Goal: Task Accomplishment & Management: Complete application form

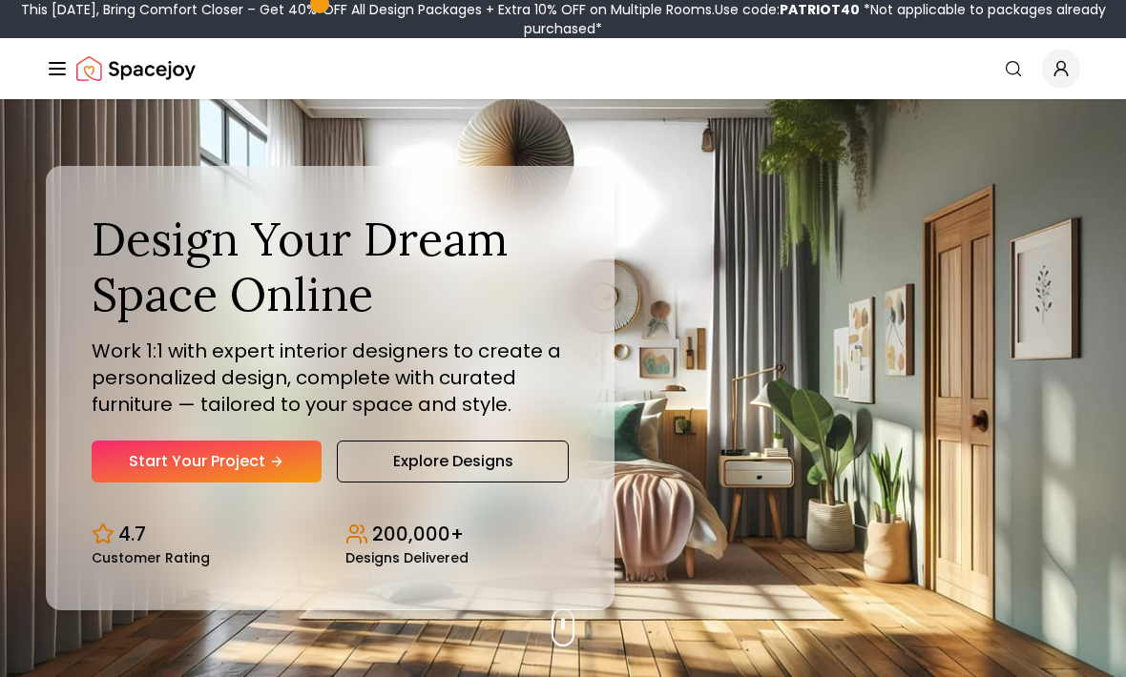
click at [203, 483] on link "Start Your Project" at bounding box center [207, 462] width 230 height 42
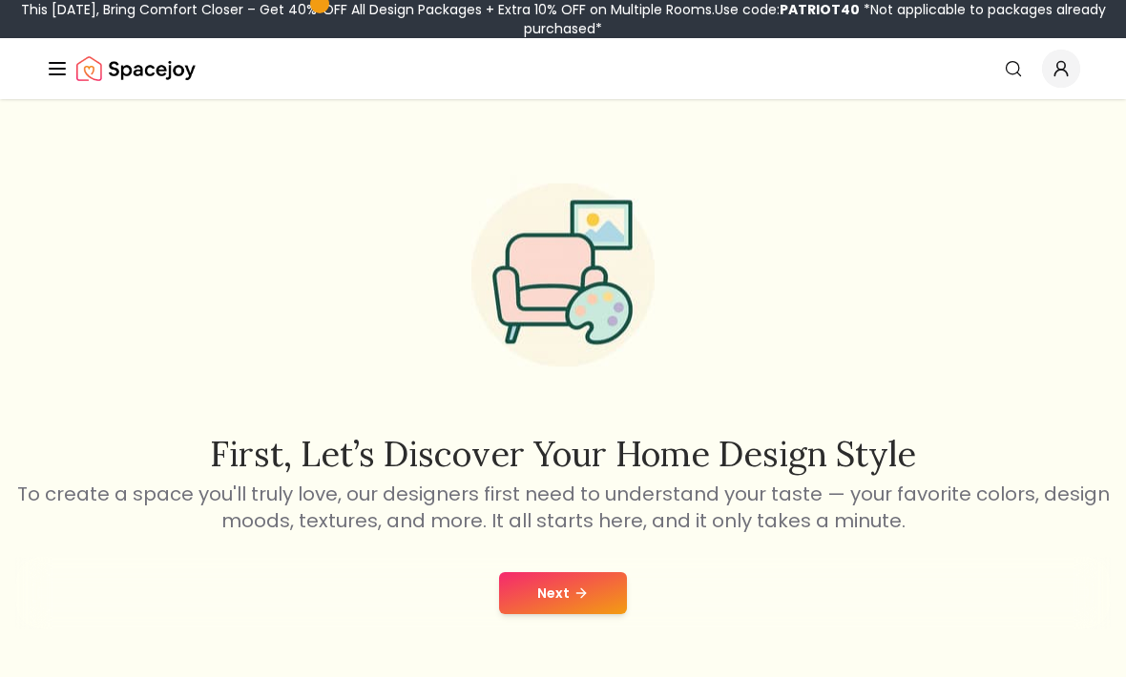
click at [550, 591] on button "Next" at bounding box center [563, 593] width 128 height 42
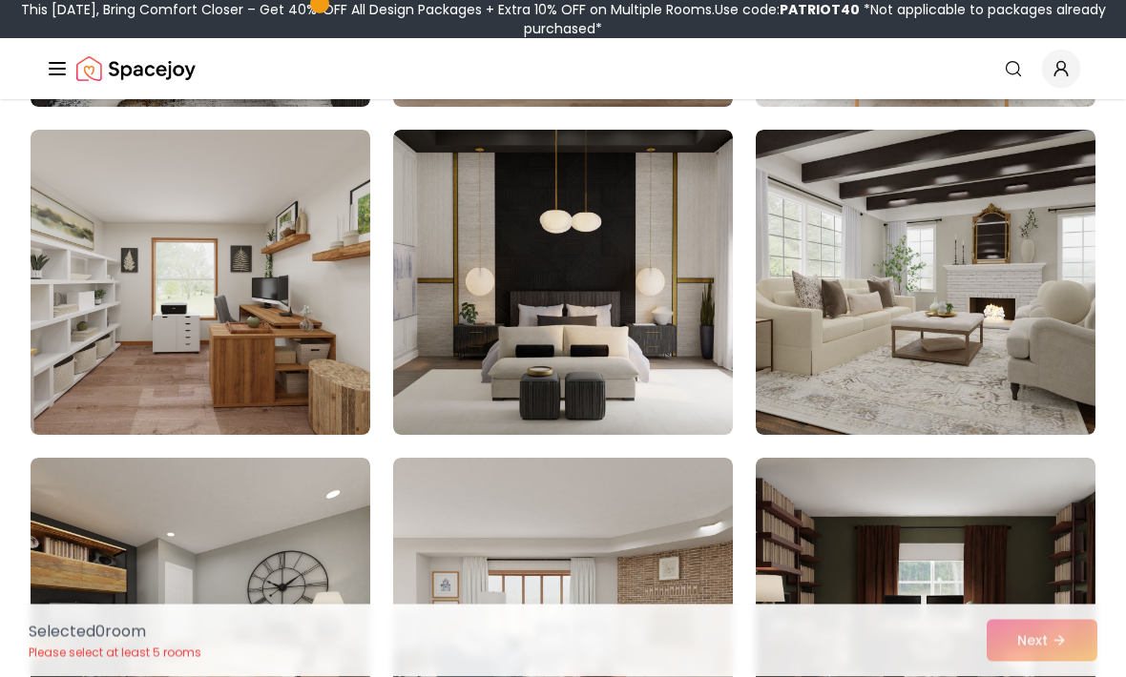
scroll to position [3075, 0]
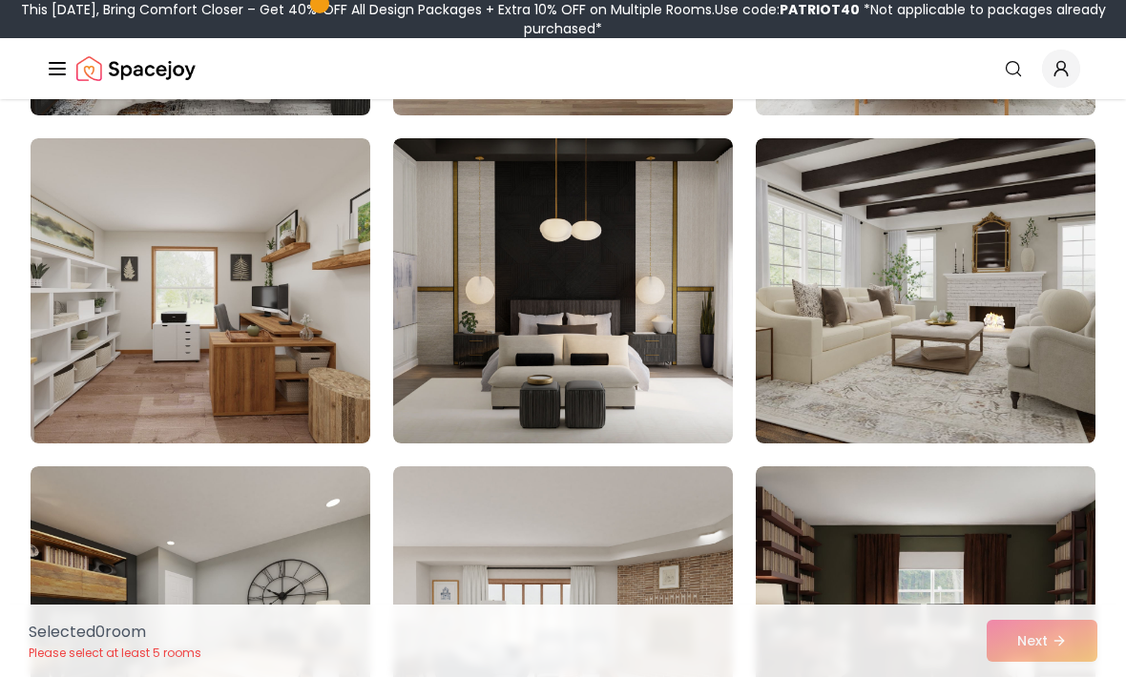
click at [146, 364] on img at bounding box center [201, 290] width 340 height 305
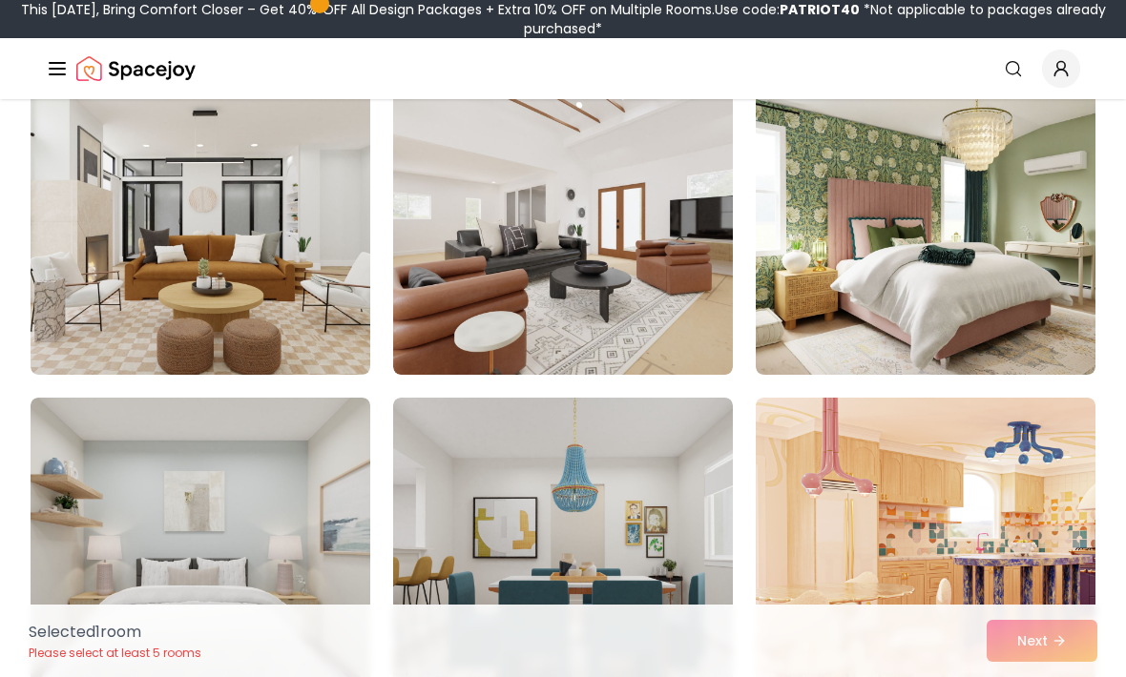
click at [139, 461] on img at bounding box center [201, 550] width 340 height 305
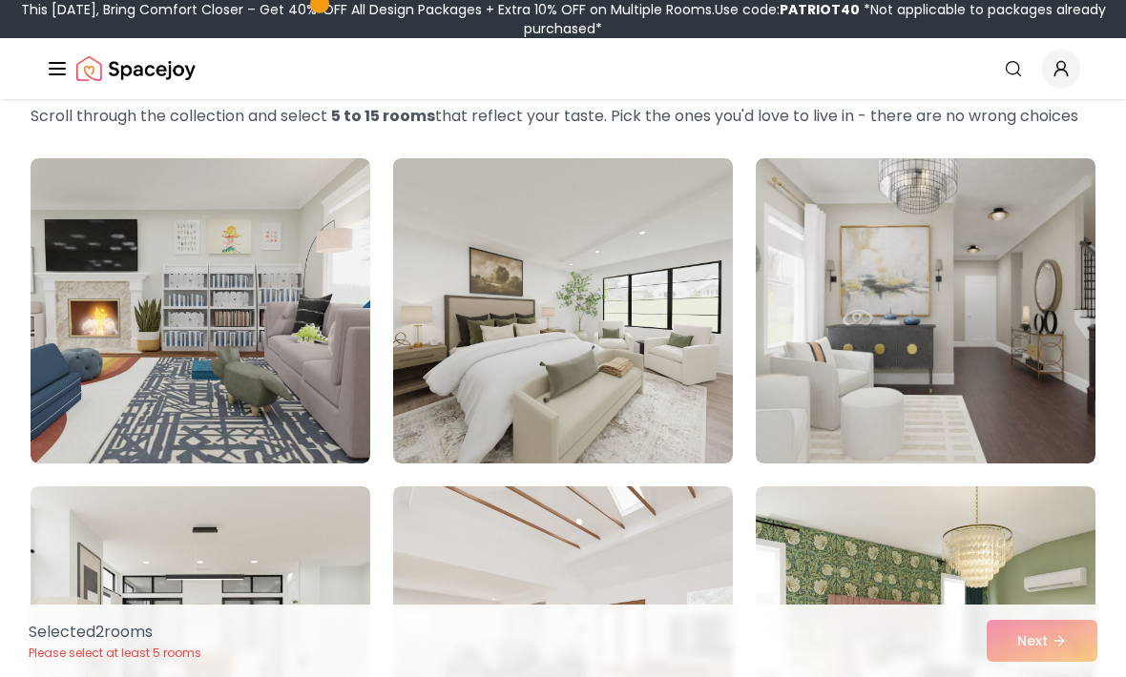
scroll to position [96, 0]
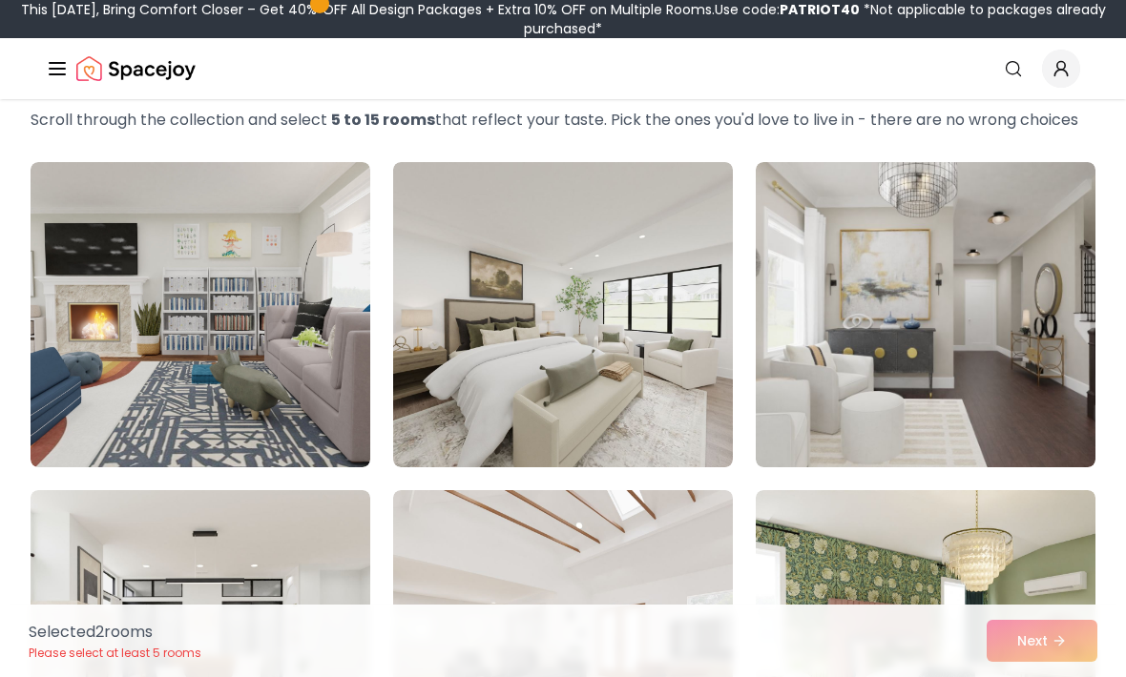
click at [431, 332] on img at bounding box center [563, 314] width 340 height 305
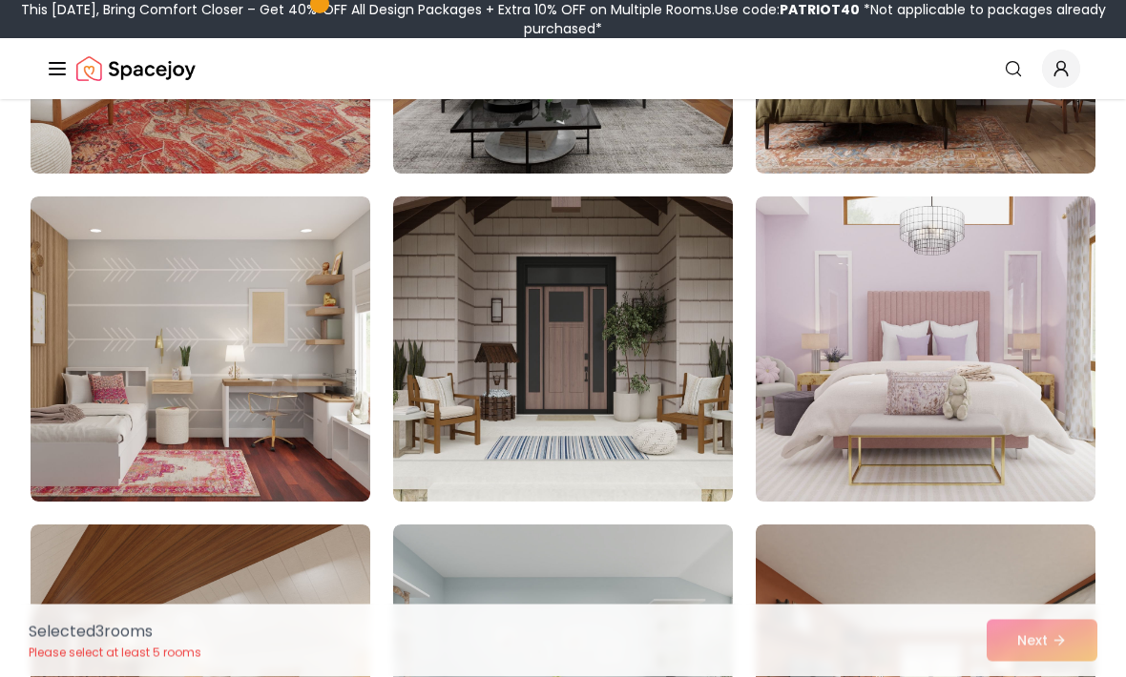
scroll to position [6300, 0]
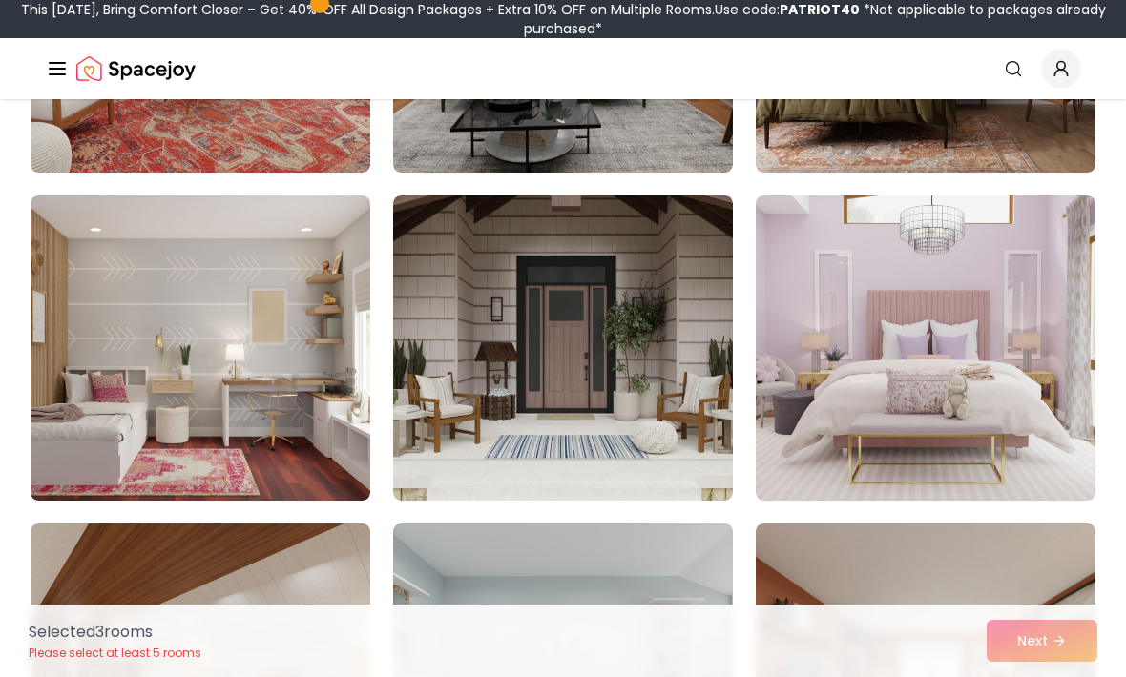
click at [1038, 464] on img at bounding box center [926, 348] width 340 height 305
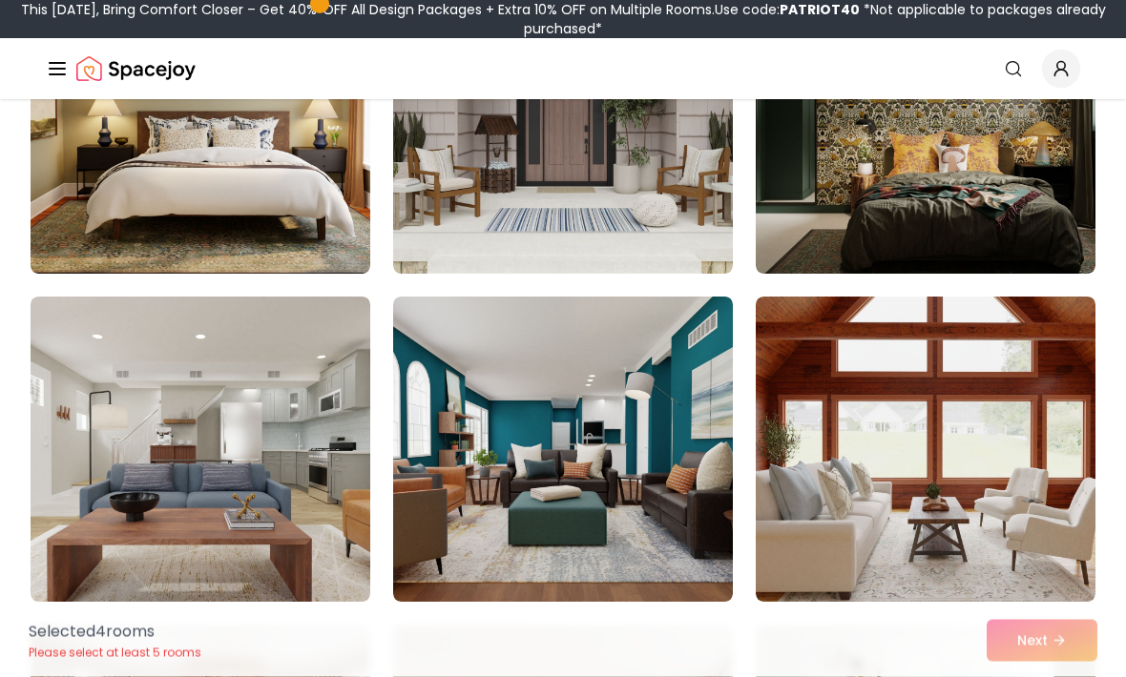
scroll to position [7840, 0]
click at [143, 137] on img at bounding box center [201, 121] width 340 height 305
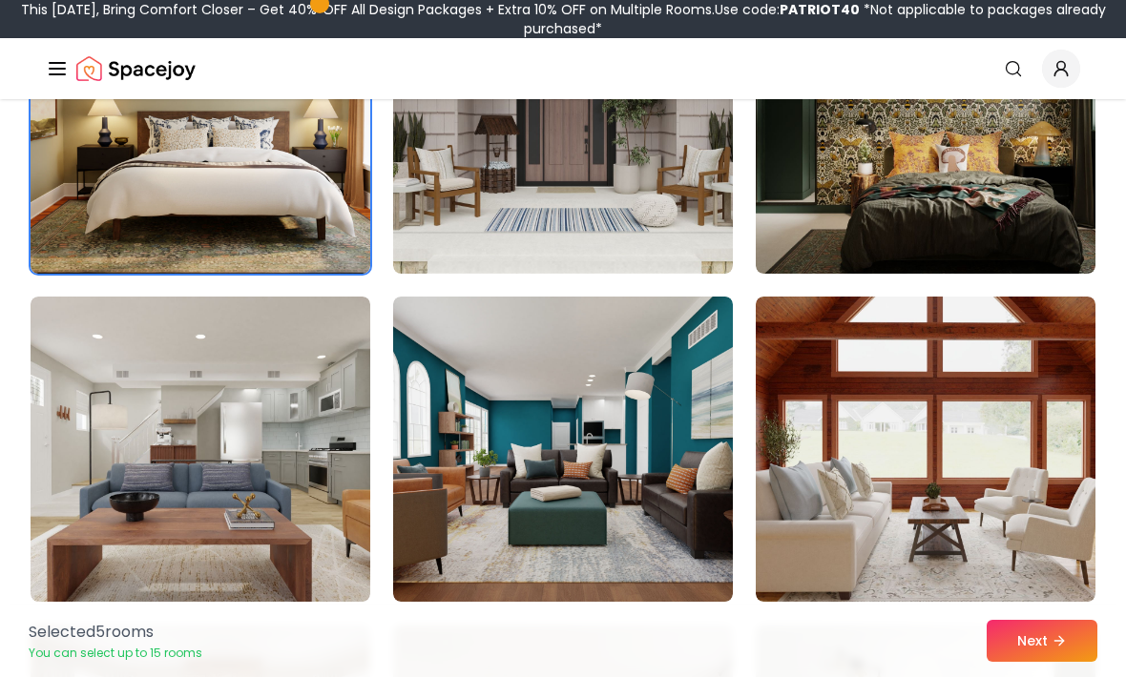
click at [1064, 662] on button "Next" at bounding box center [1042, 641] width 111 height 42
